Goal: Task Accomplishment & Management: Manage account settings

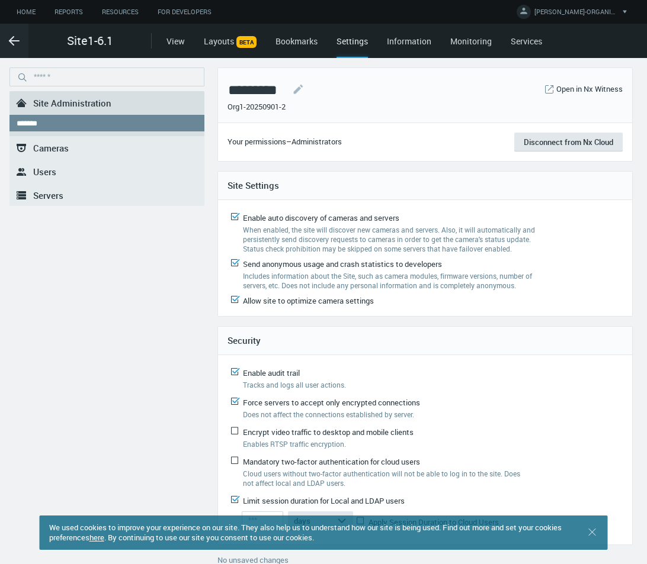
scroll to position [9, 0]
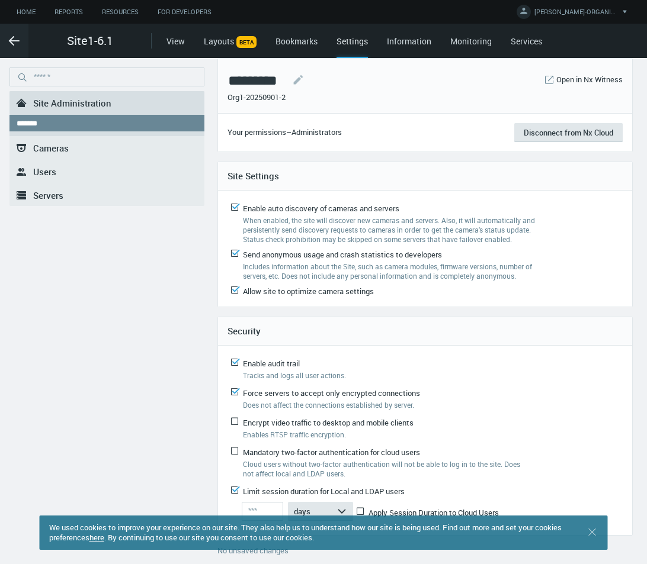
click at [60, 171] on link ".st0{fill-rule:evenodd;clip-rule:evenodd;fill:#2B383F;} Users" at bounding box center [106, 172] width 195 height 24
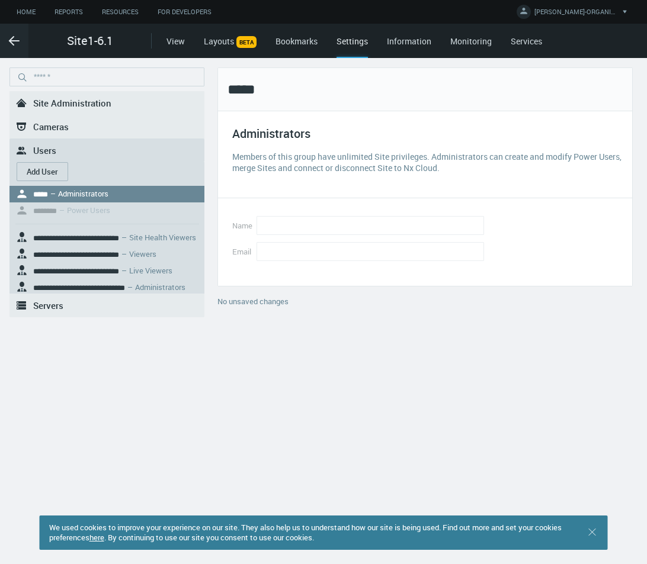
click at [38, 175] on button "Add User" at bounding box center [43, 171] width 52 height 19
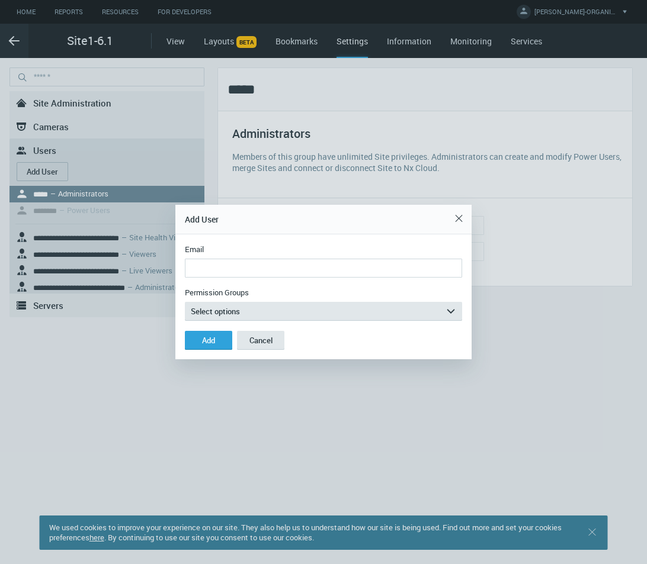
click at [273, 270] on input "Email" at bounding box center [323, 268] width 277 height 19
type input "**********"
click at [272, 313] on button "Select options arrow_expand" at bounding box center [323, 311] width 277 height 19
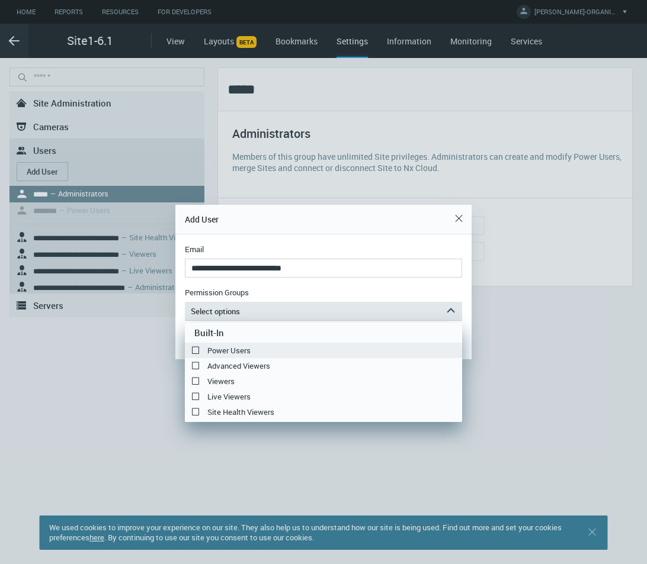
click at [254, 351] on label "Power Users" at bounding box center [323, 351] width 277 height 14
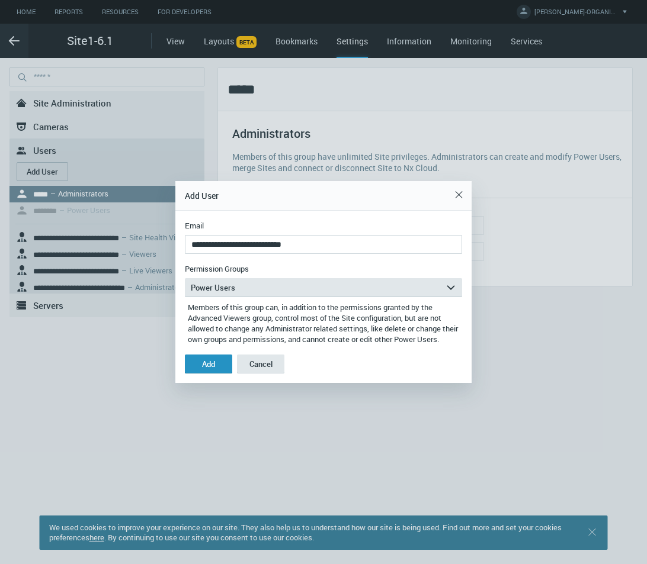
click at [221, 368] on button "Add" at bounding box center [208, 364] width 47 height 19
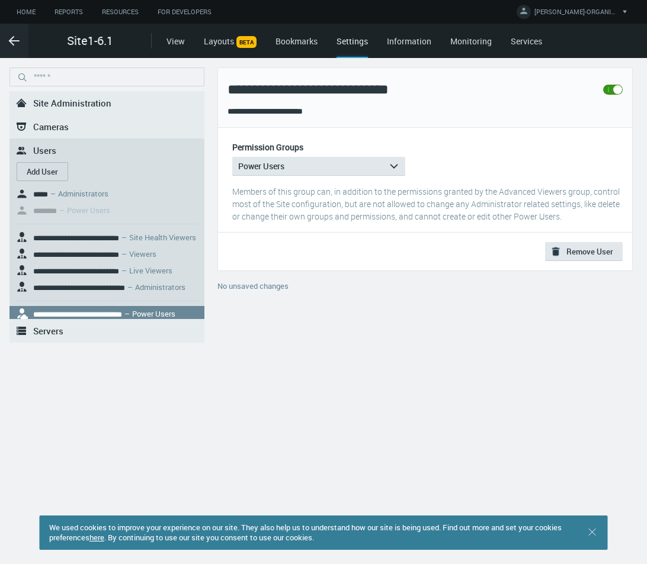
click at [52, 171] on button "Add User" at bounding box center [43, 171] width 52 height 19
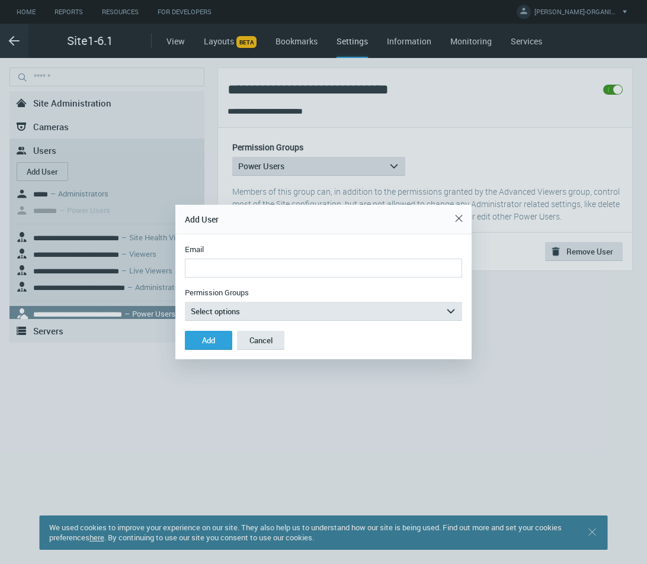
click at [306, 266] on input "Email" at bounding box center [323, 268] width 277 height 19
type input "**********"
click at [267, 315] on button "Select options arrow_expand" at bounding box center [323, 311] width 277 height 19
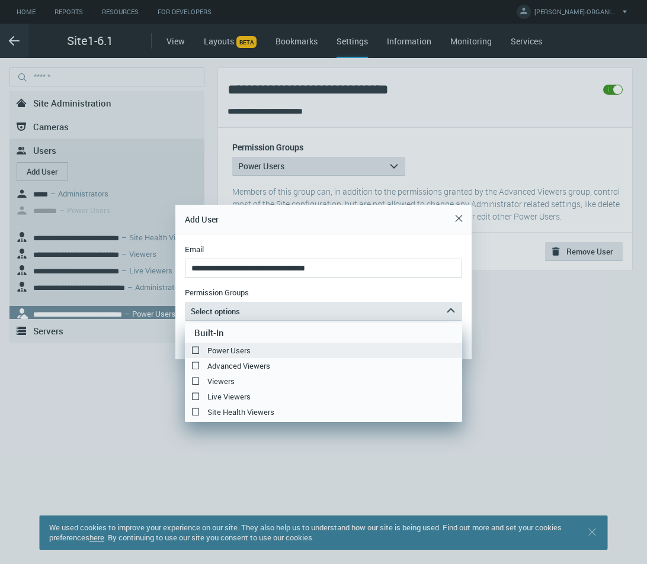
click at [242, 352] on label "Power Users" at bounding box center [323, 351] width 277 height 14
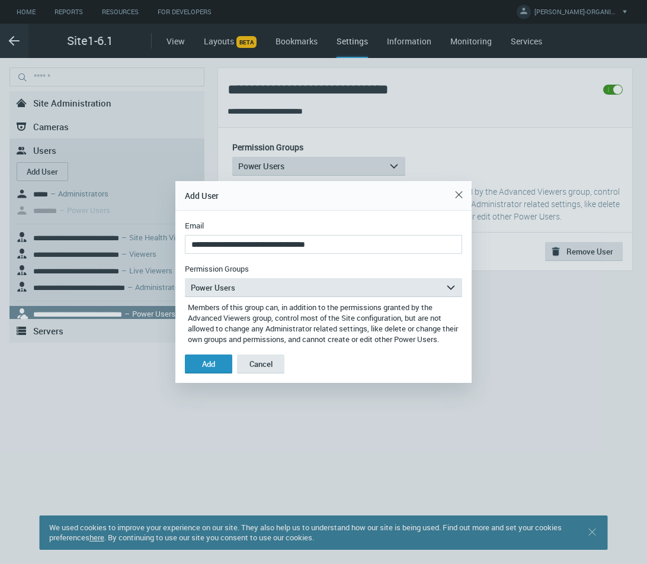
click at [223, 371] on button "Add" at bounding box center [208, 364] width 47 height 19
